Goal: Book appointment/travel/reservation

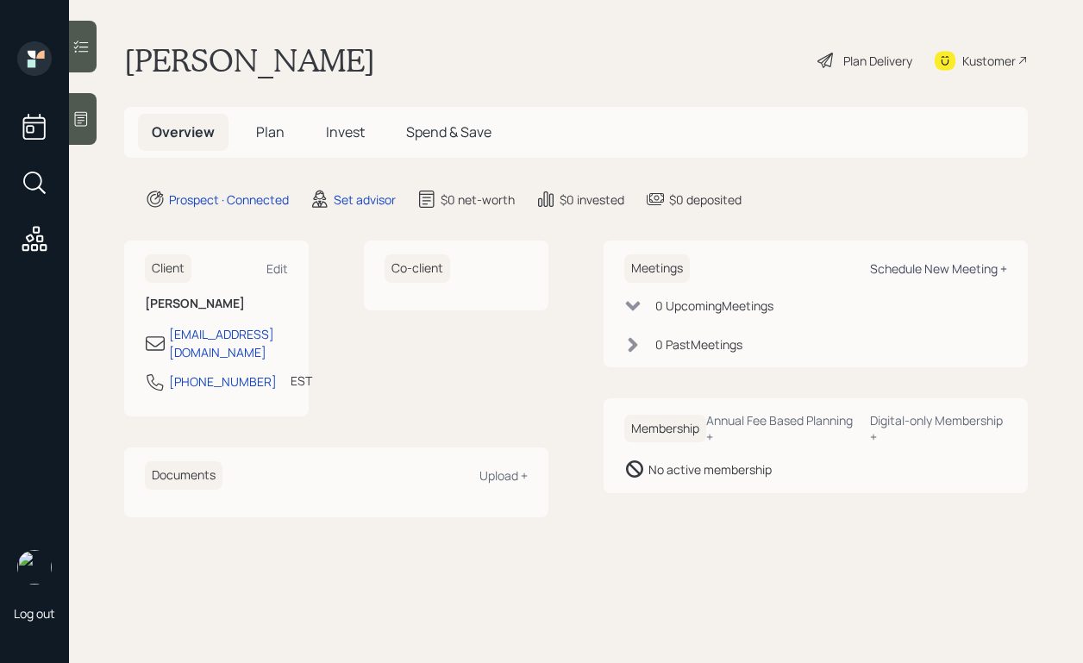
click at [892, 264] on div "Schedule New Meeting +" at bounding box center [938, 268] width 137 height 16
select select "round-[PERSON_NAME]"
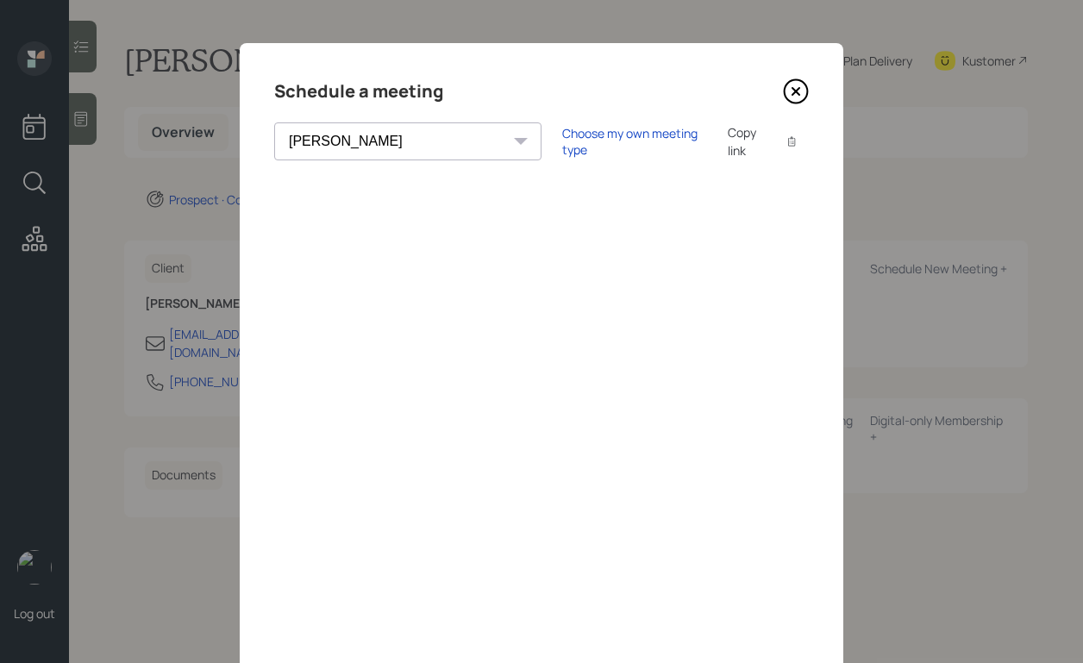
click at [535, 159] on div "[PERSON_NAME] [PERSON_NAME] [PERSON_NAME] [PERSON_NAME] [PERSON_NAME] [PERSON_N…" at bounding box center [541, 141] width 534 height 38
click at [562, 138] on div "Choose my own meeting type" at bounding box center [634, 141] width 145 height 33
click at [788, 90] on icon at bounding box center [796, 91] width 26 height 26
